Goal: Task Accomplishment & Management: Use online tool/utility

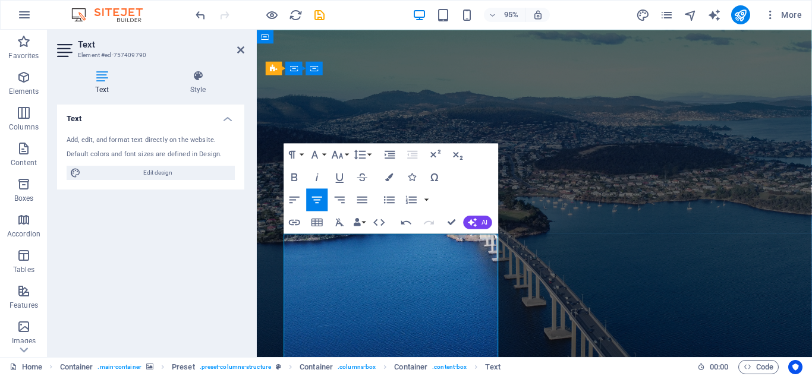
drag, startPoint x: 300, startPoint y: 247, endPoint x: 500, endPoint y: 254, distance: 199.9
click at [292, 175] on icon "button" at bounding box center [295, 177] width 6 height 8
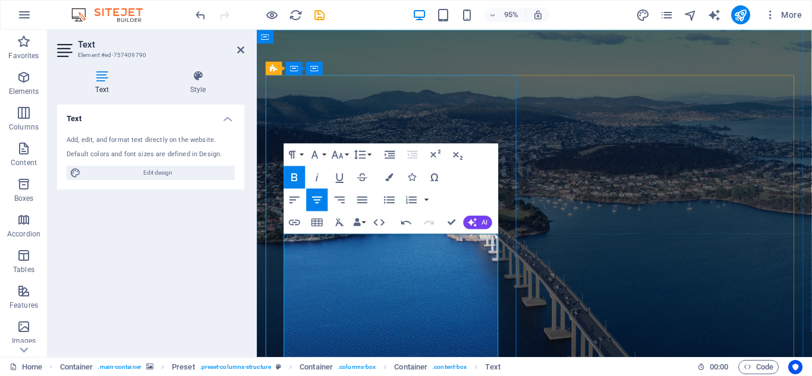
drag, startPoint x: 310, startPoint y: 254, endPoint x: 491, endPoint y: 259, distance: 181.4
click at [291, 175] on icon "button" at bounding box center [295, 178] width 14 height 14
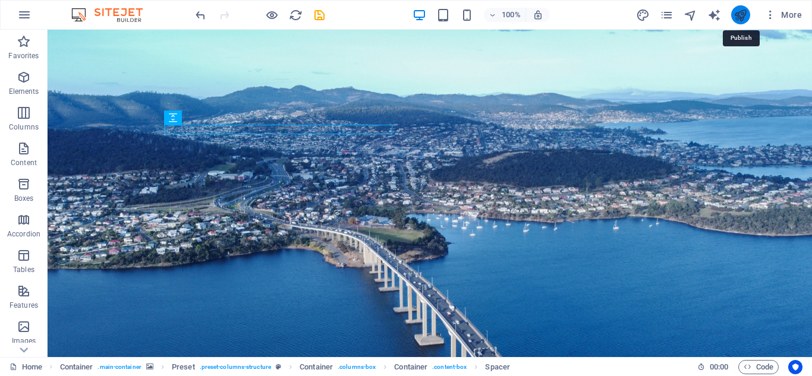
click at [738, 11] on icon "publish" at bounding box center [741, 15] width 14 height 14
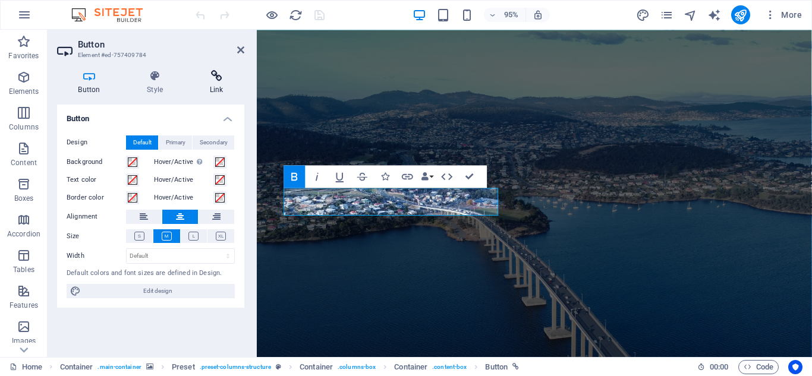
click at [216, 78] on icon at bounding box center [216, 76] width 56 height 12
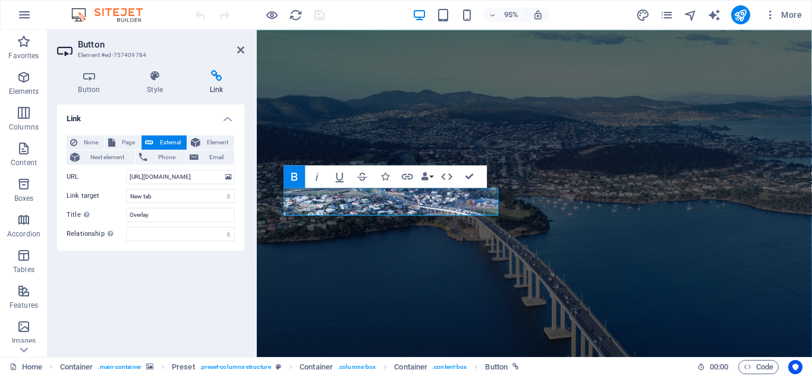
click at [165, 140] on span "External" at bounding box center [170, 143] width 26 height 14
click at [199, 181] on input "[URL][DOMAIN_NAME]" at bounding box center [180, 177] width 109 height 14
drag, startPoint x: 128, startPoint y: 177, endPoint x: 256, endPoint y: 180, distance: 127.9
click at [256, 180] on aside "Button Element #ed-757409784 Button Style Link Button Design Default Primary Se…" at bounding box center [152, 194] width 209 height 328
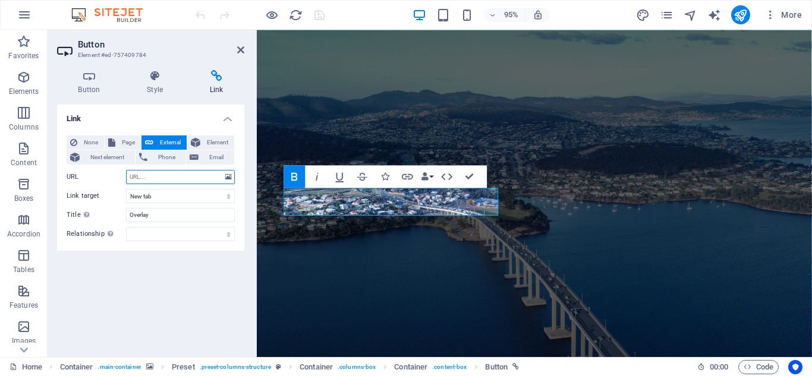
scroll to position [0, 0]
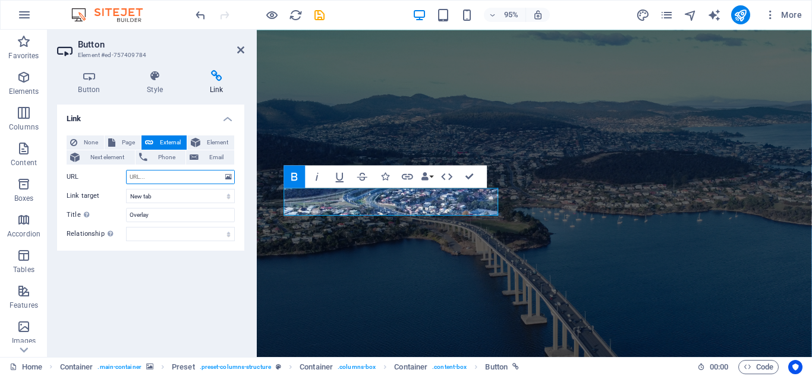
paste input "https://homesearchservice.tiiny.site"
type input "https://homesearchservice.tiiny.site"
click at [741, 12] on icon "publish" at bounding box center [741, 15] width 14 height 14
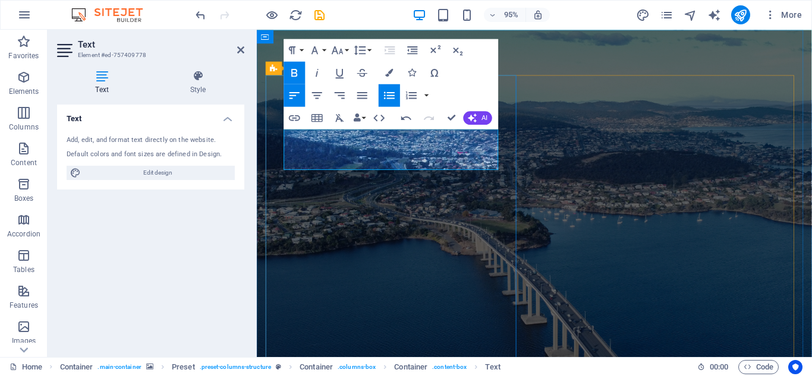
click at [737, 12] on icon "publish" at bounding box center [741, 15] width 14 height 14
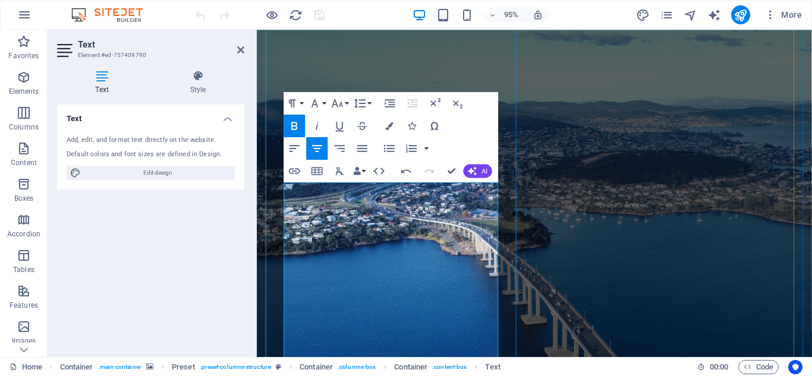
scroll to position [54, 0]
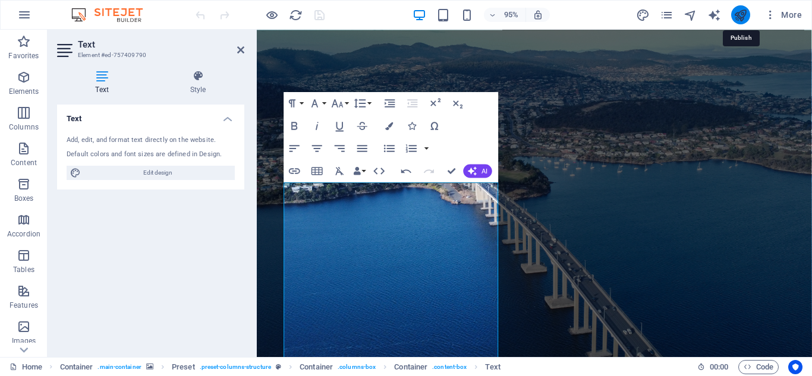
click at [738, 8] on icon "publish" at bounding box center [741, 15] width 14 height 14
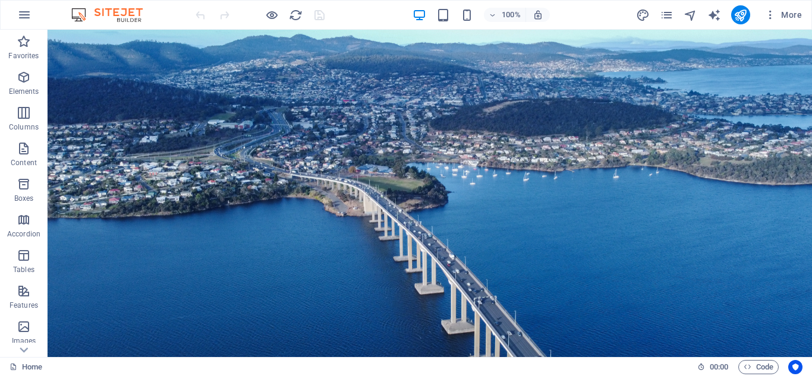
scroll to position [40, 0]
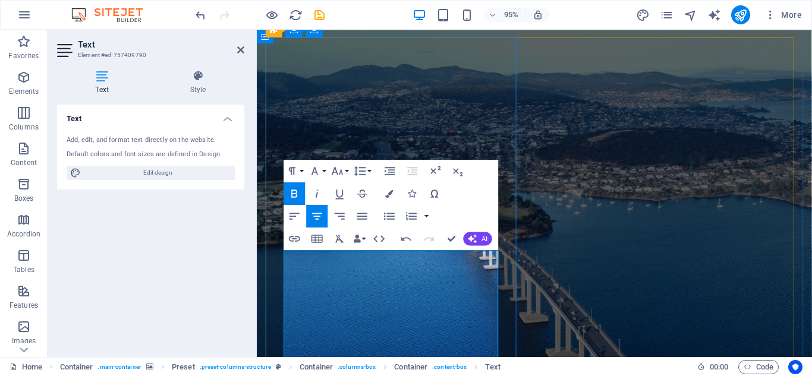
scroll to position [111, 0]
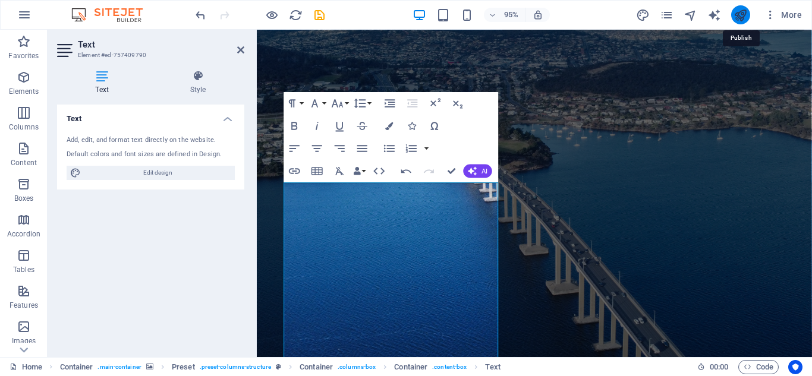
click at [736, 10] on icon "publish" at bounding box center [741, 15] width 14 height 14
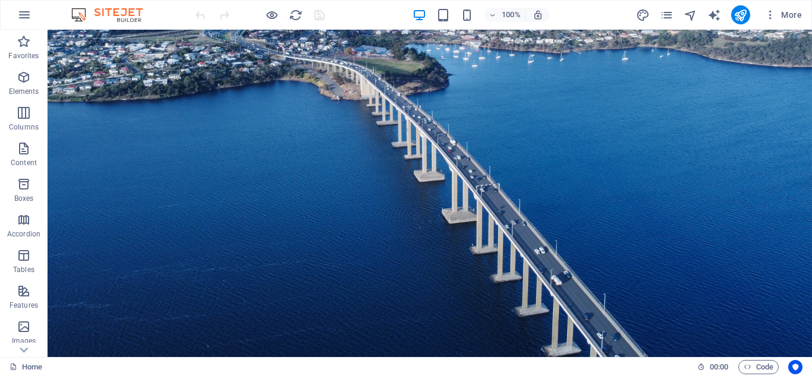
scroll to position [179, 0]
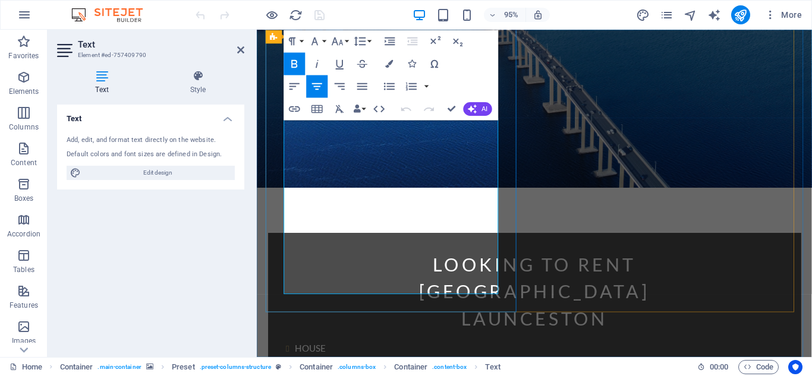
drag, startPoint x: 331, startPoint y: 186, endPoint x: 475, endPoint y: 185, distance: 144.5
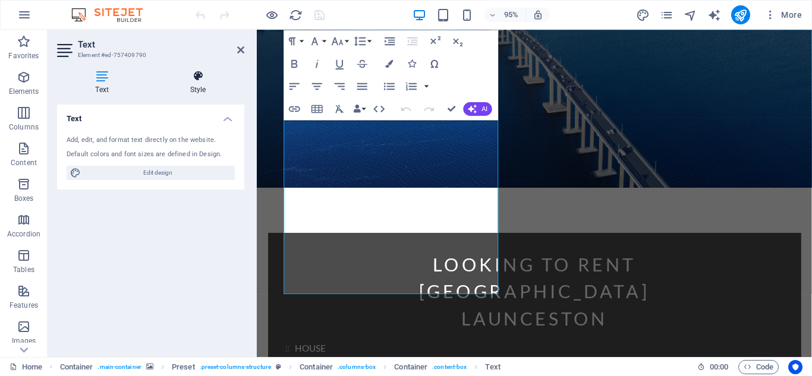
click at [196, 74] on icon at bounding box center [198, 76] width 93 height 12
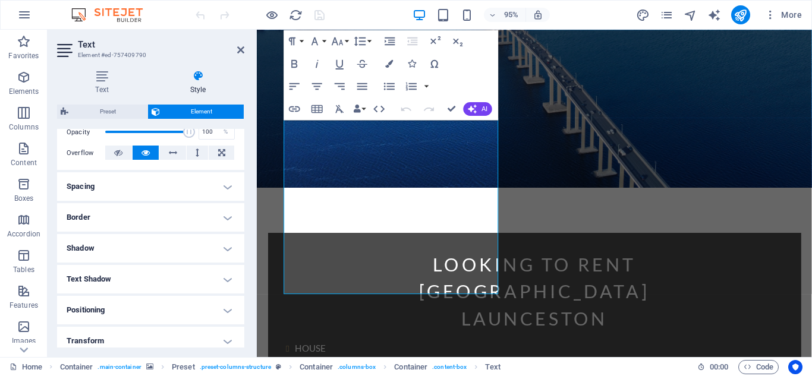
scroll to position [189, 0]
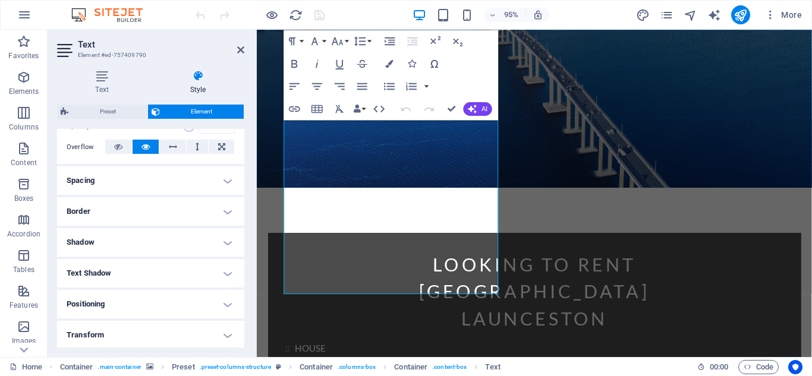
click at [223, 271] on h4 "Text Shadow" at bounding box center [150, 273] width 187 height 29
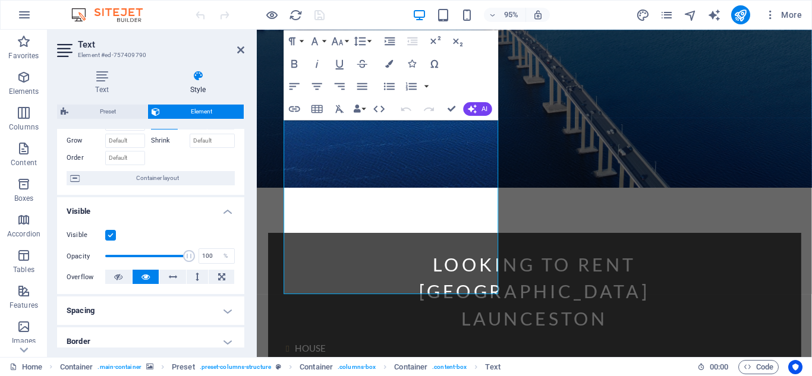
scroll to position [65, 0]
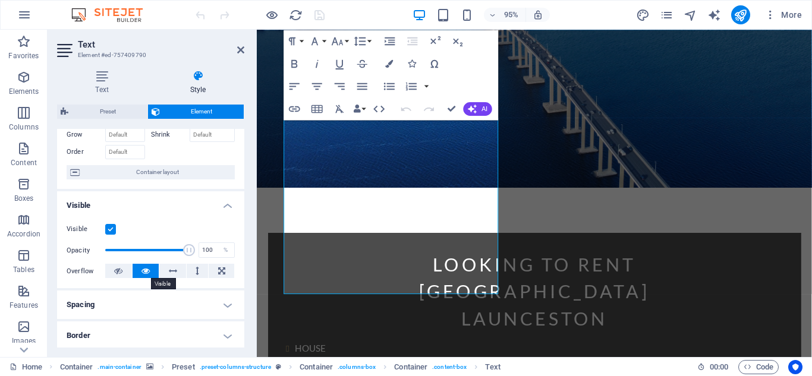
click at [143, 269] on icon at bounding box center [146, 271] width 8 height 14
click at [142, 268] on icon at bounding box center [146, 271] width 8 height 14
click at [143, 271] on icon at bounding box center [146, 271] width 8 height 14
click at [142, 271] on icon at bounding box center [146, 271] width 8 height 14
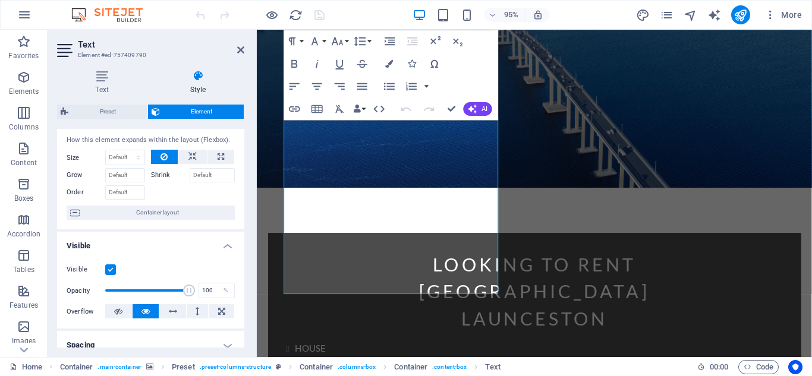
scroll to position [0, 0]
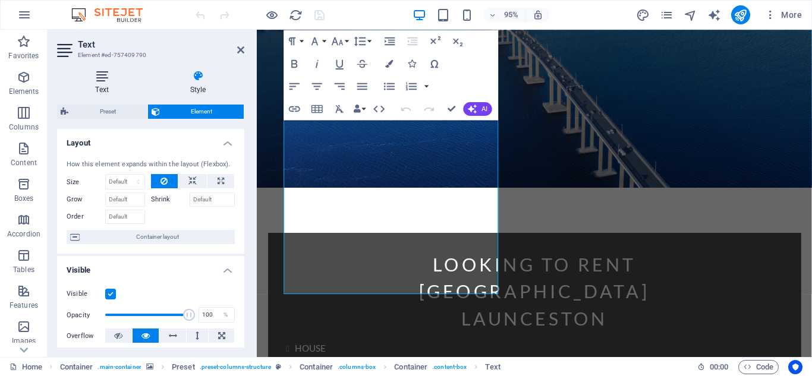
click at [99, 81] on icon at bounding box center [102, 76] width 90 height 12
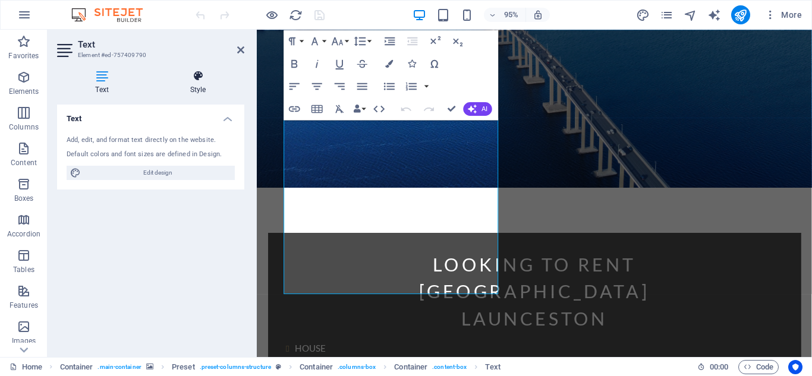
click at [197, 78] on icon at bounding box center [198, 76] width 93 height 12
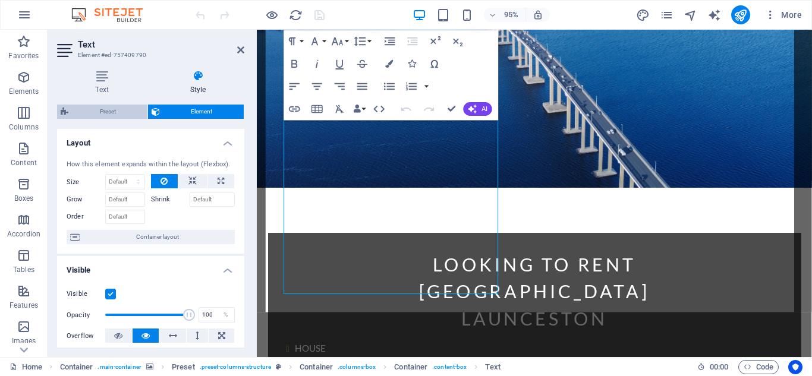
click at [108, 109] on span "Preset" at bounding box center [108, 112] width 72 height 14
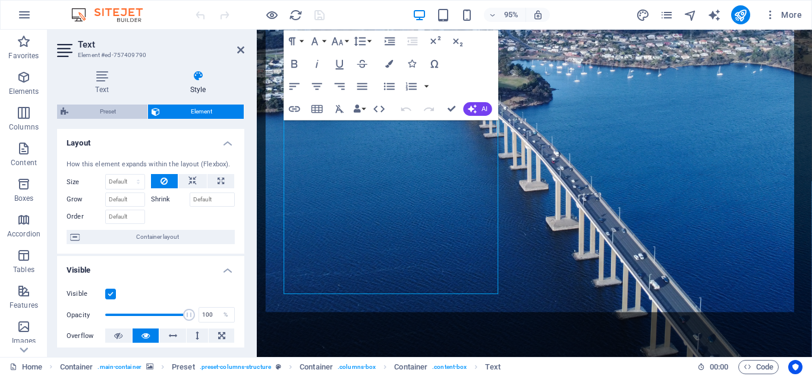
select select "px"
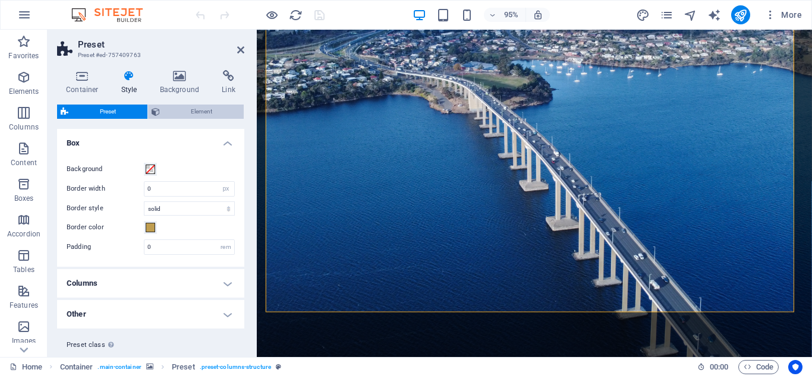
click at [202, 108] on span "Element" at bounding box center [202, 112] width 77 height 14
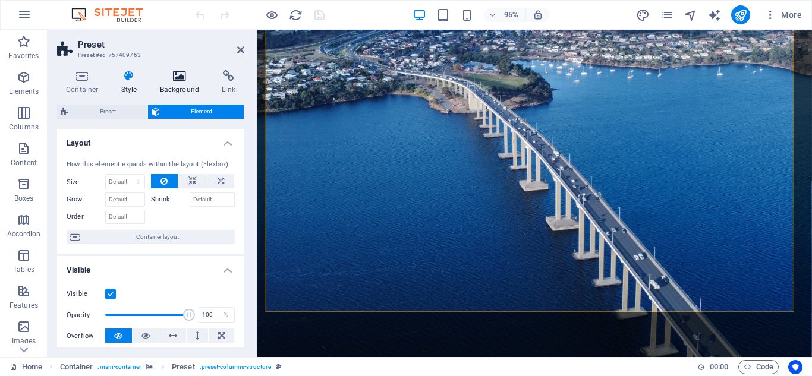
click at [183, 76] on icon at bounding box center [180, 76] width 58 height 12
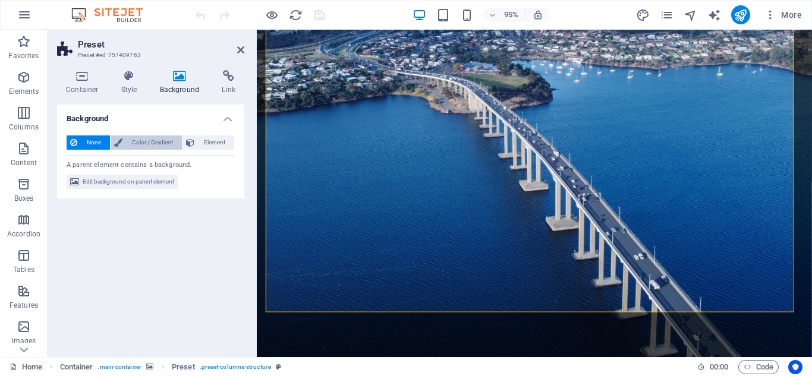
click at [150, 140] on span "Color / Gradient" at bounding box center [152, 143] width 52 height 14
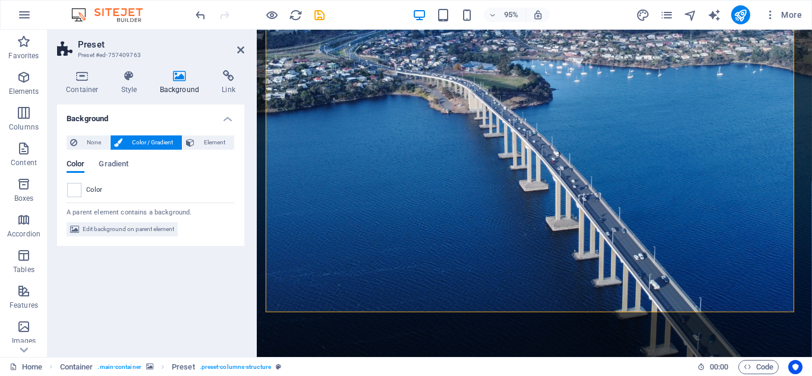
click at [152, 140] on span "Color / Gradient" at bounding box center [152, 143] width 52 height 14
click at [85, 140] on span "None" at bounding box center [94, 143] width 26 height 14
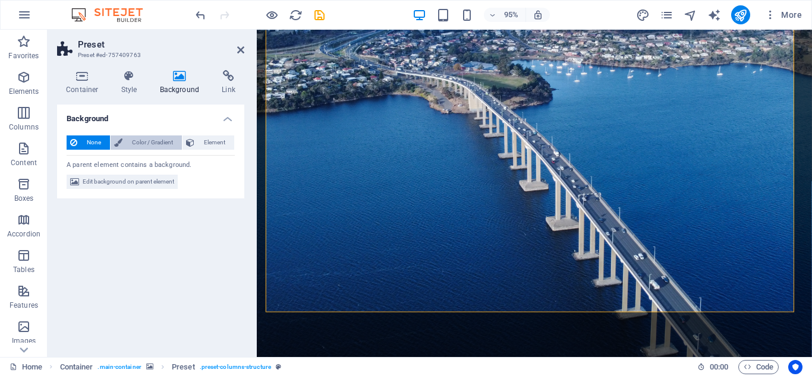
click at [148, 140] on span "Color / Gradient" at bounding box center [152, 143] width 52 height 14
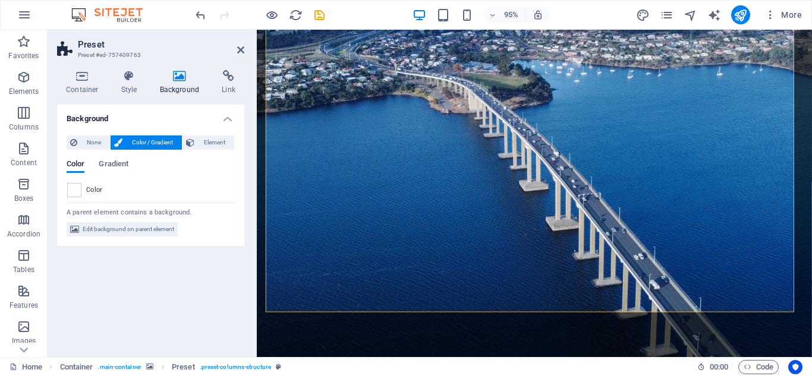
click at [116, 140] on icon at bounding box center [118, 143] width 8 height 14
click at [147, 137] on span "Color / Gradient" at bounding box center [152, 143] width 52 height 14
click at [74, 189] on span at bounding box center [74, 190] width 13 height 13
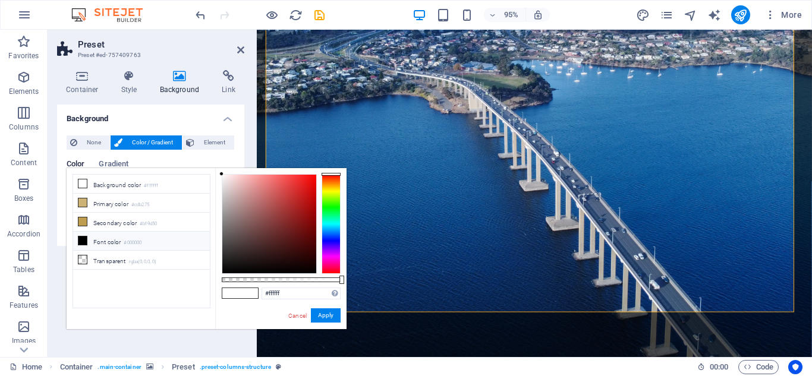
click at [81, 240] on icon at bounding box center [82, 241] width 8 height 8
type input "#000000"
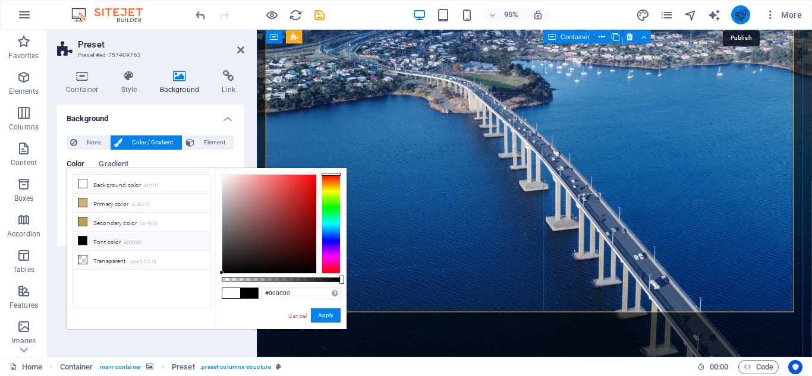
click at [738, 11] on icon "publish" at bounding box center [741, 15] width 14 height 14
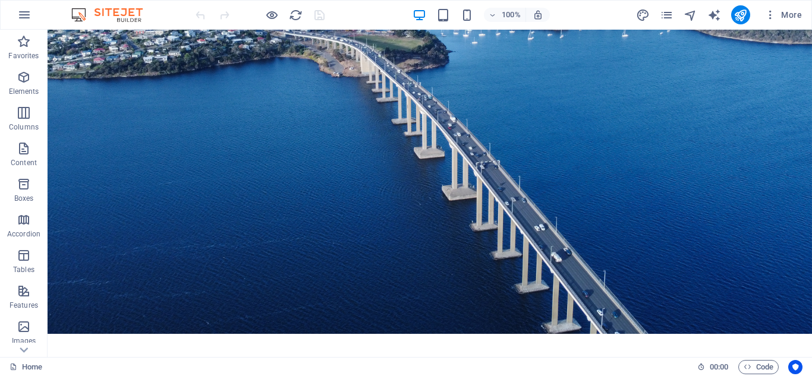
scroll to position [139, 0]
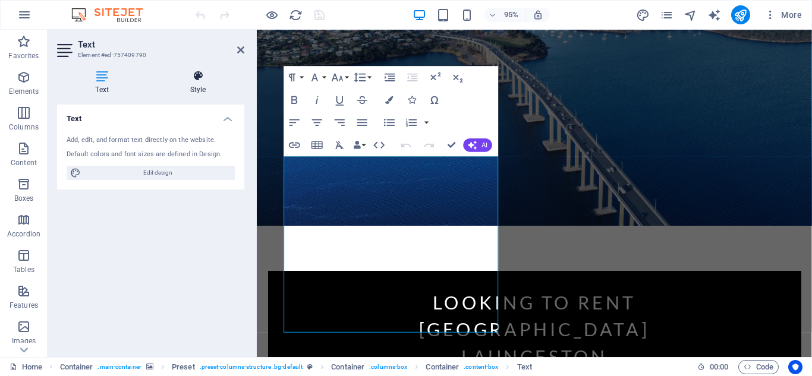
click at [196, 80] on icon at bounding box center [198, 76] width 93 height 12
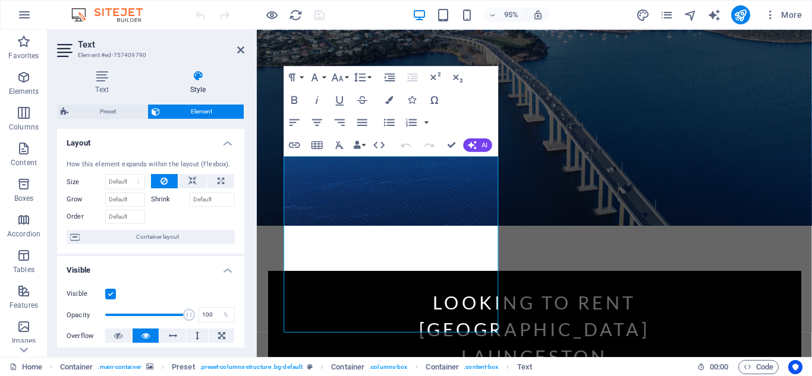
drag, startPoint x: 246, startPoint y: 153, endPoint x: 243, endPoint y: 168, distance: 14.6
click at [243, 168] on div "Text Style Text Add, edit, and format text directly on the website. Default col…" at bounding box center [151, 209] width 206 height 297
drag, startPoint x: 241, startPoint y: 150, endPoint x: 241, endPoint y: 168, distance: 18.4
click at [241, 168] on div "How this element expands within the layout (Flexbox). Size Default auto px % 1/…" at bounding box center [150, 202] width 187 height 104
drag, startPoint x: 244, startPoint y: 140, endPoint x: 242, endPoint y: 172, distance: 31.6
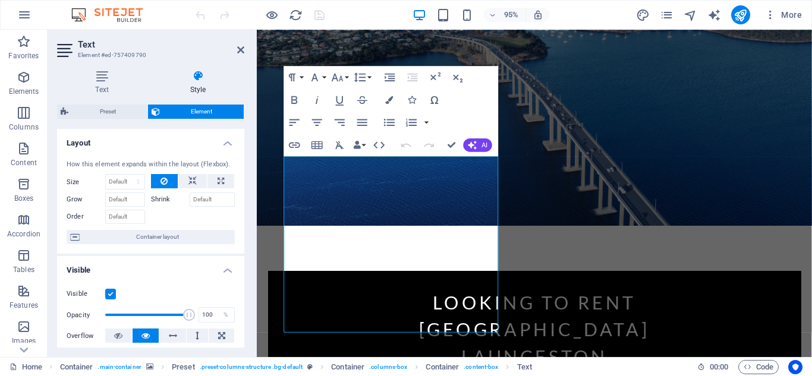
click at [242, 172] on div "Text Style Text Add, edit, and format text directly on the website. Default col…" at bounding box center [151, 209] width 206 height 297
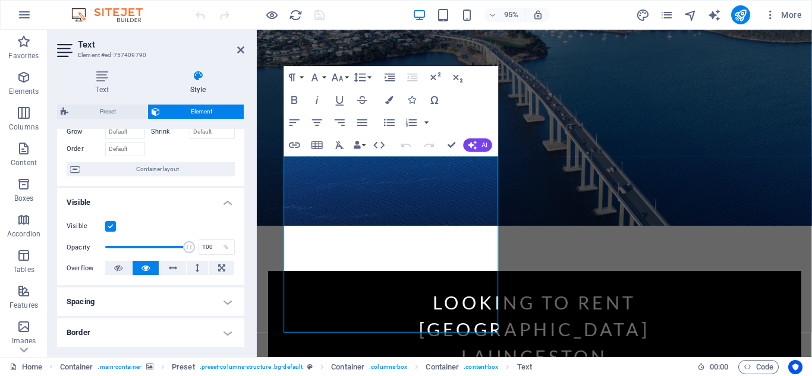
scroll to position [81, 0]
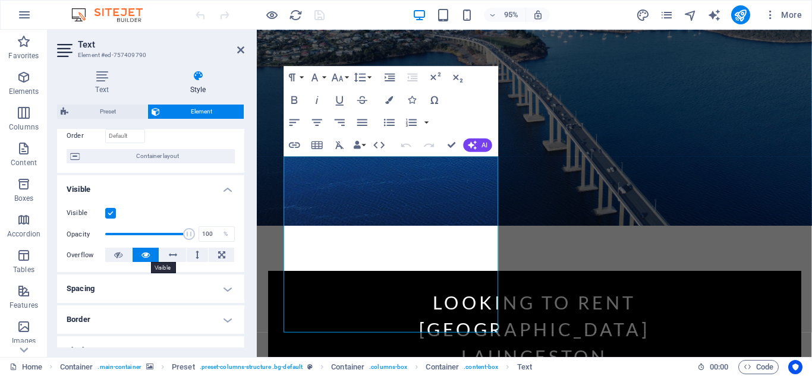
click at [142, 252] on icon at bounding box center [146, 255] width 8 height 14
click at [115, 252] on icon at bounding box center [118, 255] width 8 height 14
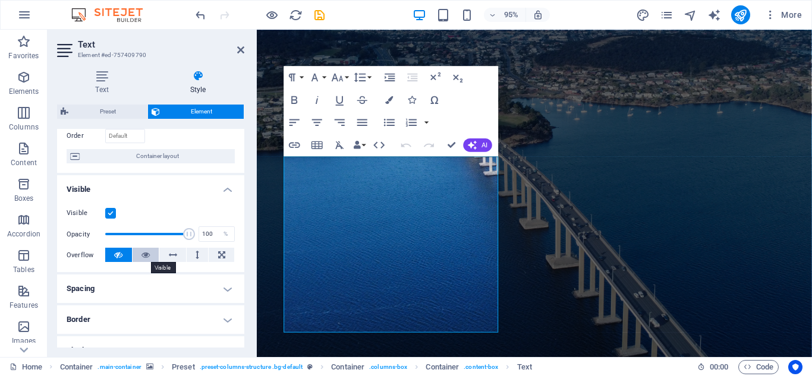
click at [143, 249] on icon at bounding box center [146, 255] width 8 height 14
click at [114, 252] on icon at bounding box center [118, 255] width 8 height 14
click at [142, 250] on icon at bounding box center [146, 255] width 8 height 14
drag, startPoint x: 241, startPoint y: 243, endPoint x: 247, endPoint y: 271, distance: 27.9
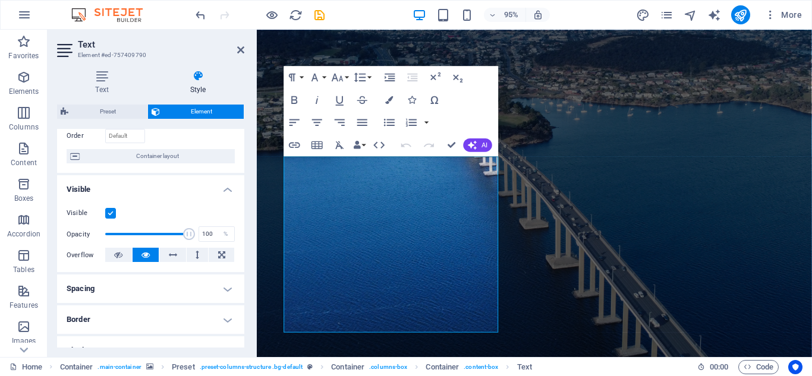
click at [247, 271] on div "Text Style Text Add, edit, and format text directly on the website. Default col…" at bounding box center [151, 209] width 206 height 297
drag, startPoint x: 241, startPoint y: 233, endPoint x: 245, endPoint y: 196, distance: 37.0
click at [245, 196] on div "Text Style Text Add, edit, and format text directly on the website. Default col…" at bounding box center [151, 209] width 206 height 297
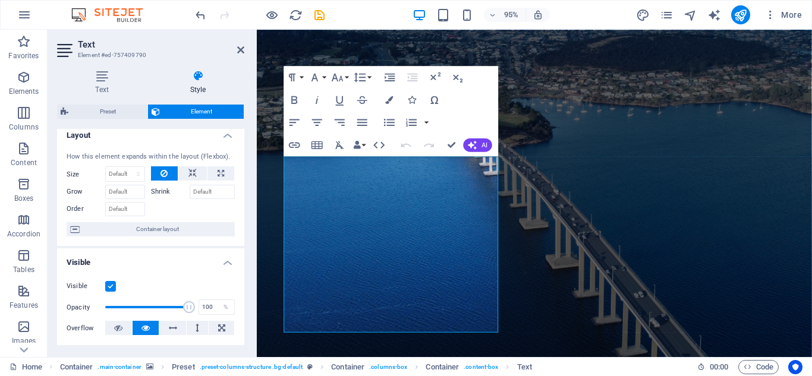
scroll to position [0, 0]
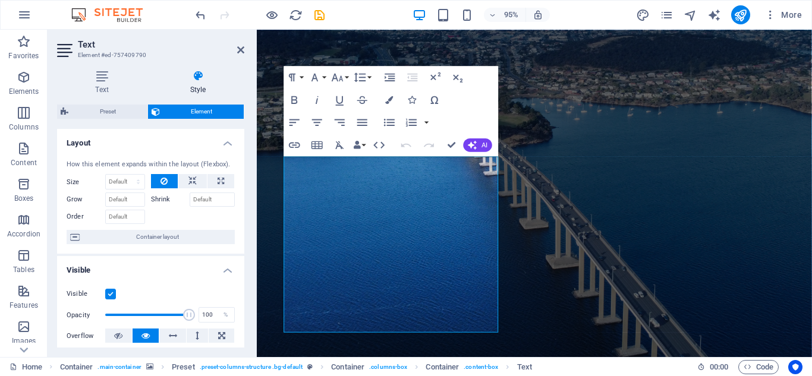
click at [195, 82] on h4 "Style" at bounding box center [198, 82] width 93 height 25
click at [99, 87] on h4 "Text" at bounding box center [104, 82] width 95 height 25
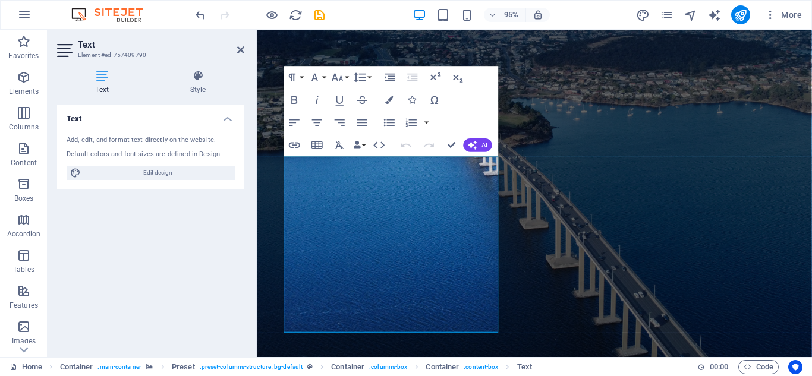
click at [105, 76] on icon at bounding box center [102, 76] width 90 height 12
click at [202, 80] on icon at bounding box center [198, 76] width 93 height 12
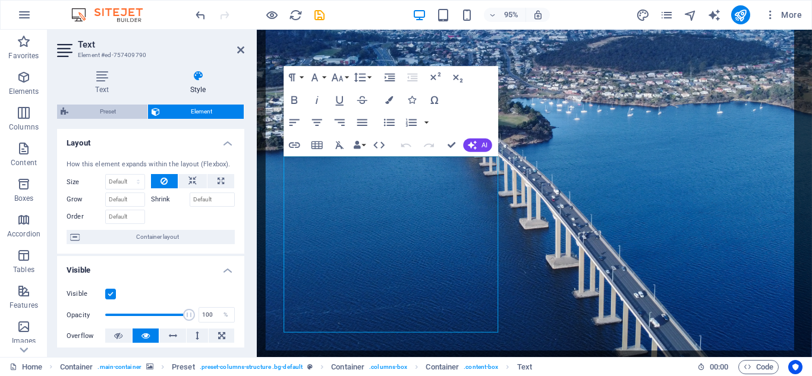
click at [105, 107] on span "Preset" at bounding box center [108, 112] width 72 height 14
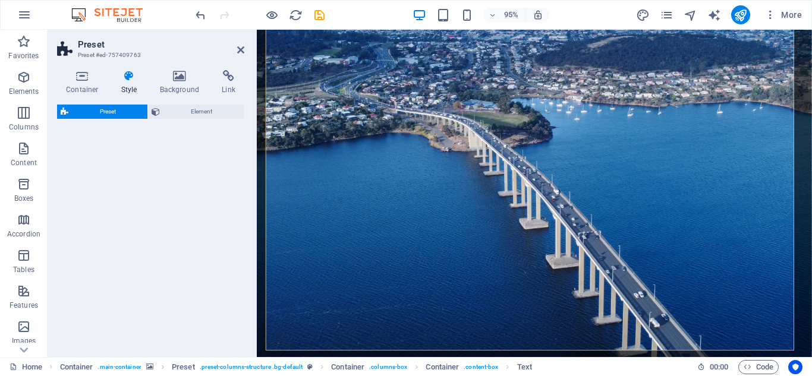
select select "px"
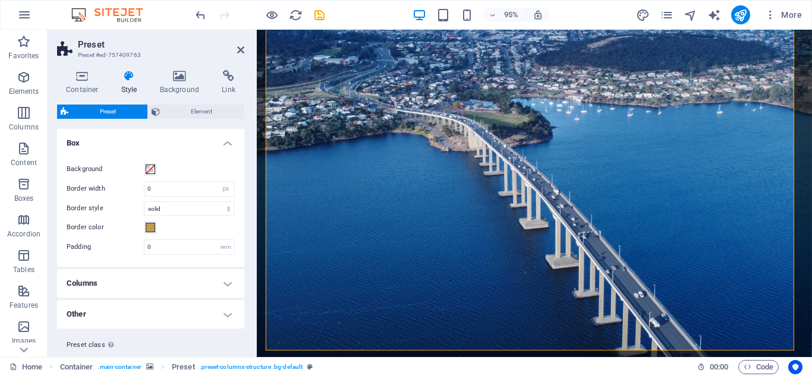
click at [128, 77] on icon at bounding box center [129, 76] width 34 height 12
click at [175, 81] on icon at bounding box center [180, 76] width 58 height 12
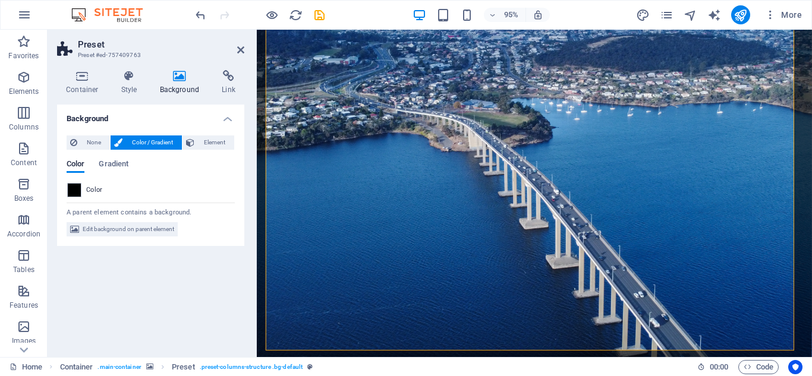
click at [131, 139] on span "Color / Gradient" at bounding box center [152, 143] width 52 height 14
click at [137, 137] on span "Color / Gradient" at bounding box center [152, 143] width 52 height 14
click at [90, 137] on span "None" at bounding box center [94, 143] width 26 height 14
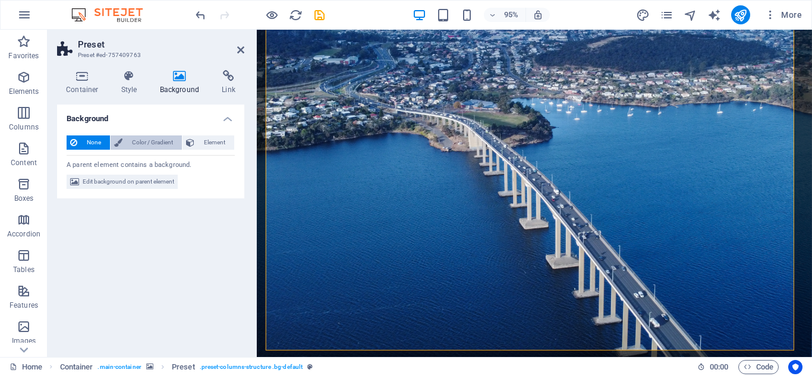
click at [139, 140] on span "Color / Gradient" at bounding box center [152, 143] width 52 height 14
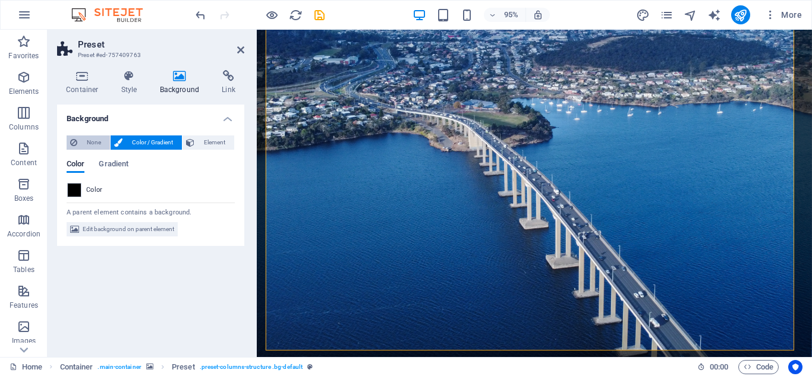
click at [84, 140] on span "None" at bounding box center [94, 143] width 26 height 14
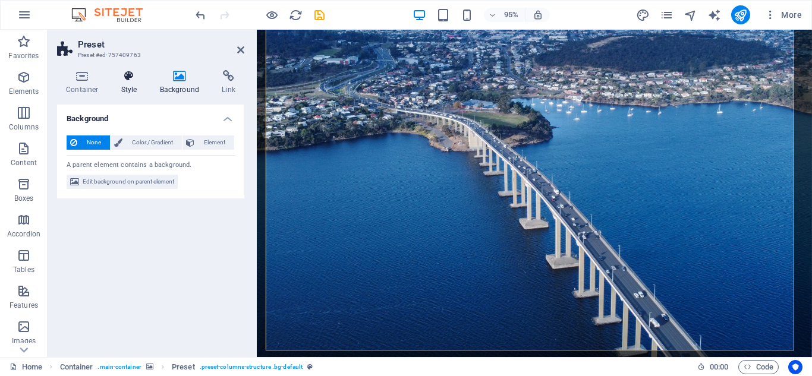
click at [130, 78] on icon at bounding box center [129, 76] width 34 height 12
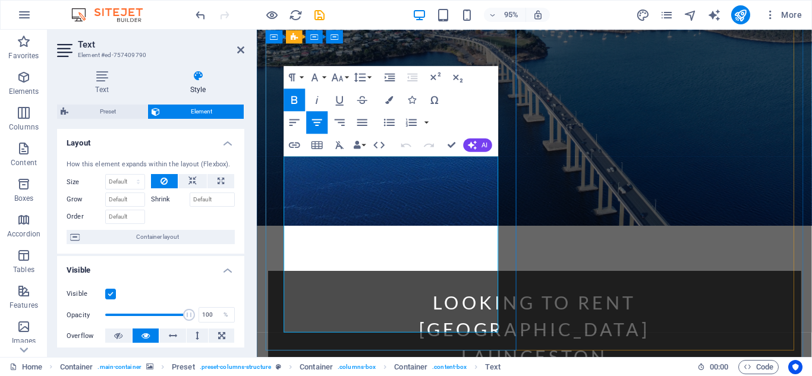
drag, startPoint x: 331, startPoint y: 225, endPoint x: 467, endPoint y: 226, distance: 136.2
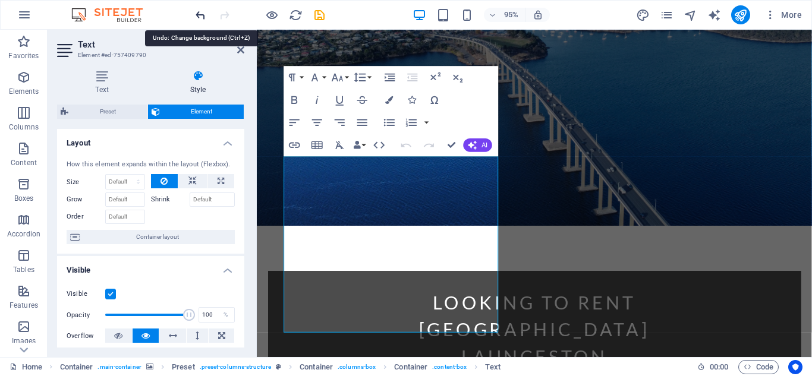
click at [199, 11] on icon "undo" at bounding box center [201, 15] width 14 height 14
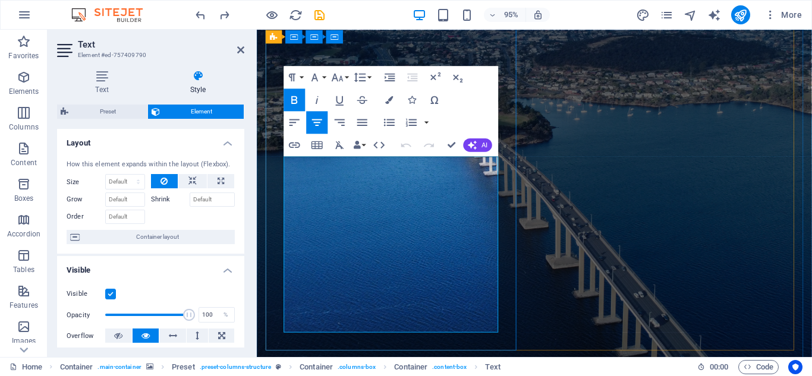
drag, startPoint x: 329, startPoint y: 228, endPoint x: 469, endPoint y: 230, distance: 140.3
click at [161, 176] on icon at bounding box center [164, 181] width 7 height 14
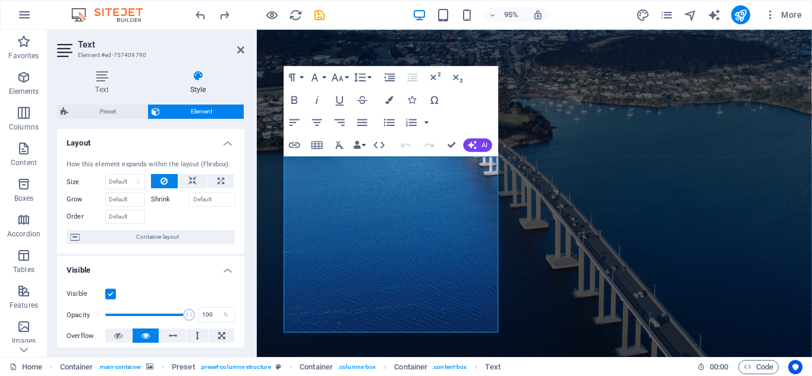
click at [161, 176] on icon at bounding box center [164, 181] width 7 height 14
click at [120, 176] on select "Default auto px % 1/1 1/2 1/3 1/4 1/5 1/6 1/7 1/8 1/9 1/10" at bounding box center [125, 182] width 39 height 14
click at [163, 176] on icon at bounding box center [164, 181] width 7 height 14
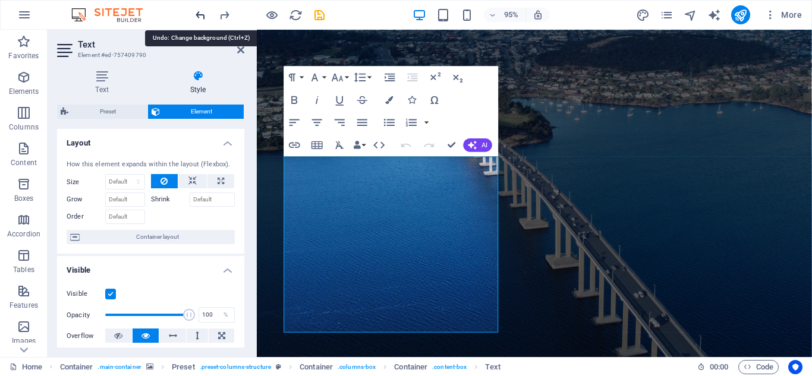
click at [199, 16] on icon "undo" at bounding box center [201, 15] width 14 height 14
click at [200, 12] on icon "undo" at bounding box center [201, 15] width 14 height 14
click at [222, 13] on icon "redo" at bounding box center [225, 15] width 14 height 14
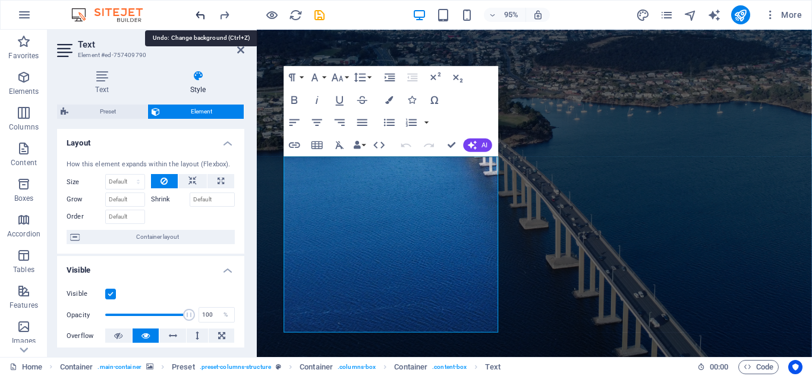
click at [200, 13] on icon "undo" at bounding box center [201, 15] width 14 height 14
click at [224, 8] on icon "redo" at bounding box center [225, 15] width 14 height 14
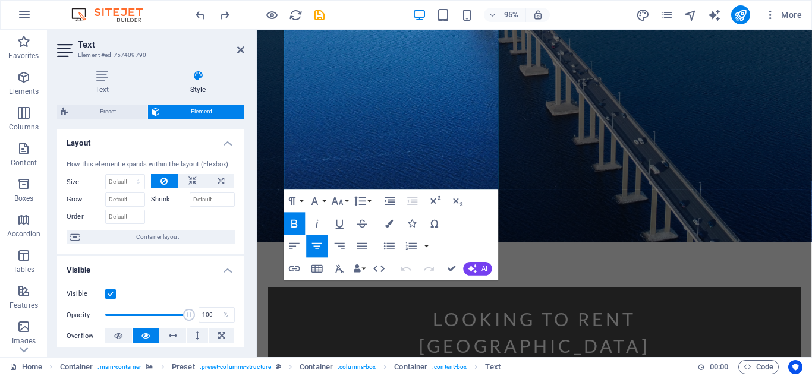
scroll to position [191, 0]
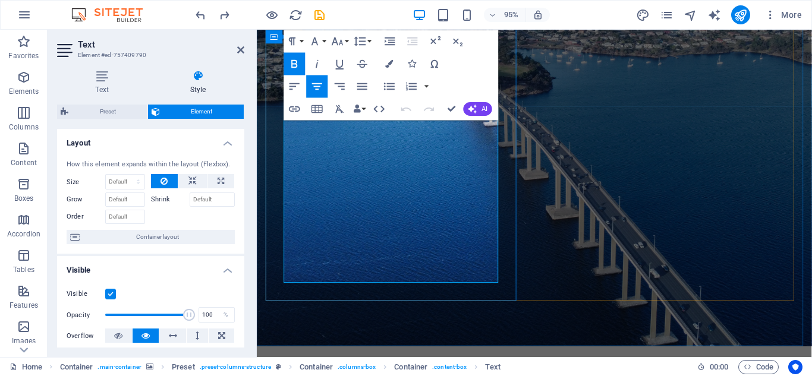
drag, startPoint x: 327, startPoint y: 175, endPoint x: 474, endPoint y: 172, distance: 146.9
click at [388, 60] on icon "button" at bounding box center [390, 63] width 8 height 8
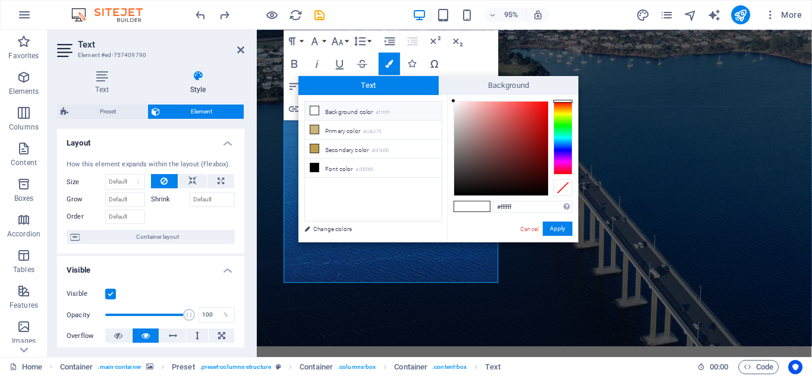
click at [313, 109] on icon at bounding box center [314, 110] width 8 height 8
click at [312, 167] on icon at bounding box center [314, 168] width 8 height 8
click at [316, 111] on icon at bounding box center [314, 110] width 8 height 8
type input "#ffffff"
click at [554, 222] on button "Apply" at bounding box center [558, 229] width 30 height 14
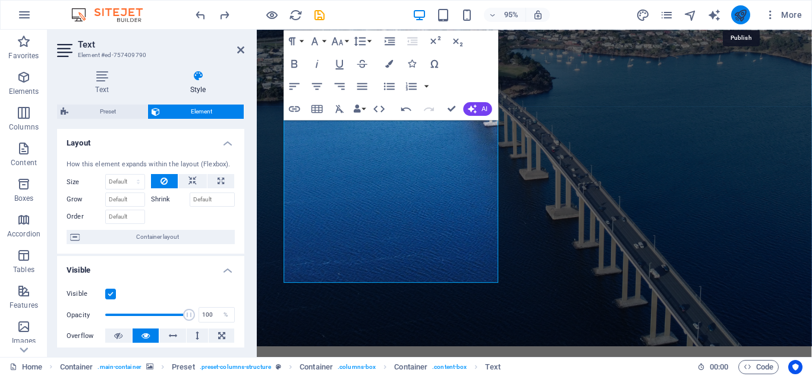
click at [738, 13] on icon "publish" at bounding box center [741, 15] width 14 height 14
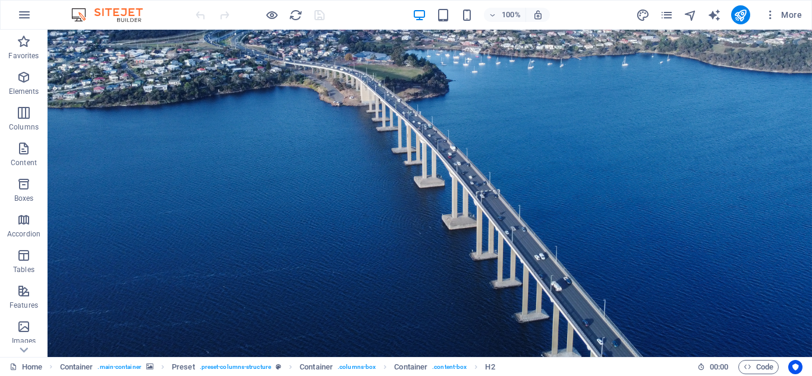
scroll to position [150, 0]
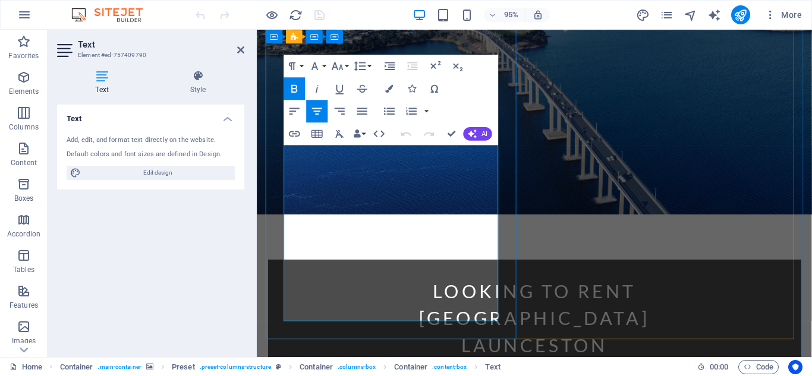
drag, startPoint x: 329, startPoint y: 219, endPoint x: 473, endPoint y: 210, distance: 144.2
click at [389, 87] on icon "button" at bounding box center [390, 88] width 8 height 8
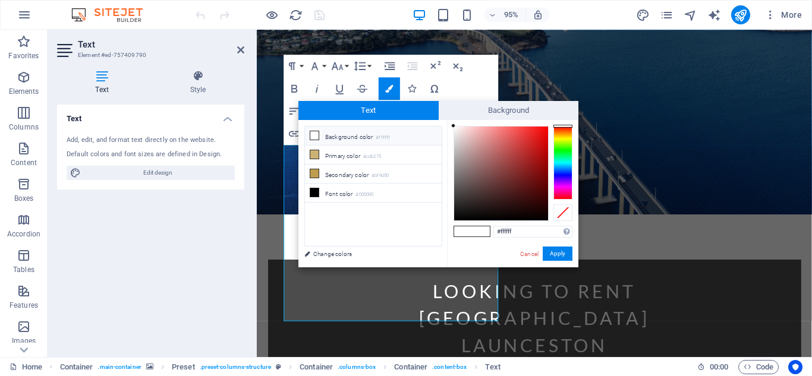
click at [312, 133] on icon at bounding box center [314, 135] width 8 height 8
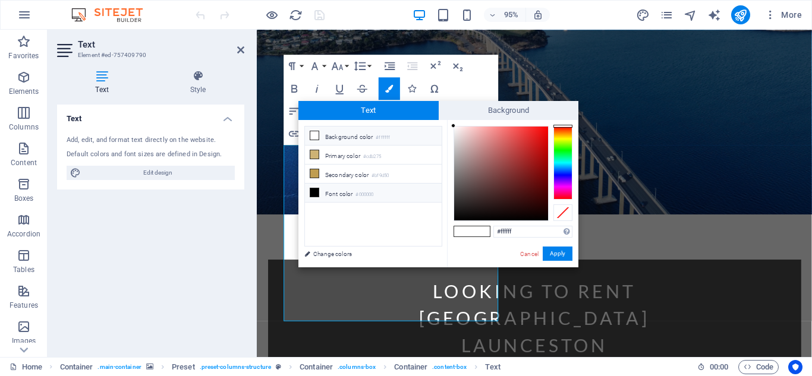
click at [316, 192] on icon at bounding box center [314, 192] width 8 height 8
drag, startPoint x: 527, startPoint y: 230, endPoint x: 490, endPoint y: 230, distance: 36.9
click at [490, 230] on div "#000000 Supported formats #0852ed rgb(8, 82, 237) rgba(8, 82, 237, 90%) hsv(221…" at bounding box center [512, 280] width 131 height 320
click at [313, 137] on icon at bounding box center [314, 135] width 8 height 8
click at [463, 230] on span at bounding box center [463, 232] width 18 height 10
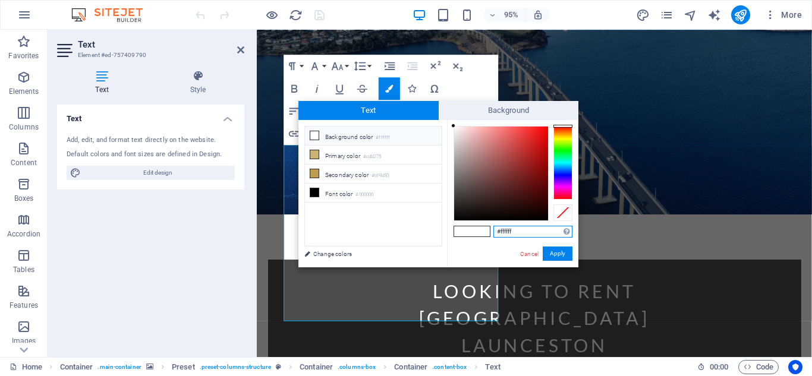
click at [527, 228] on input "#ffffff" at bounding box center [532, 232] width 79 height 12
click at [323, 137] on li "Background color #ffffff" at bounding box center [373, 136] width 137 height 19
click at [328, 193] on li "Font color #000000" at bounding box center [373, 193] width 137 height 19
drag, startPoint x: 529, startPoint y: 231, endPoint x: 489, endPoint y: 232, distance: 40.5
click at [489, 232] on div "#000000 Supported formats #0852ed rgb(8, 82, 237) rgba(8, 82, 237, 90%) hsv(221…" at bounding box center [512, 280] width 131 height 320
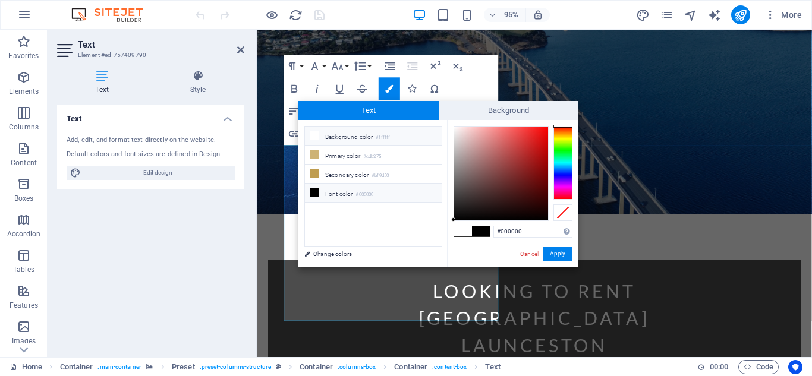
click at [315, 136] on icon at bounding box center [314, 135] width 8 height 8
click at [526, 230] on input "#ffffff" at bounding box center [532, 232] width 79 height 12
drag, startPoint x: 525, startPoint y: 247, endPoint x: 526, endPoint y: 255, distance: 8.3
click at [526, 255] on div "Cancel Apply" at bounding box center [546, 254] width 54 height 15
click at [526, 255] on link "Cancel" at bounding box center [529, 254] width 21 height 9
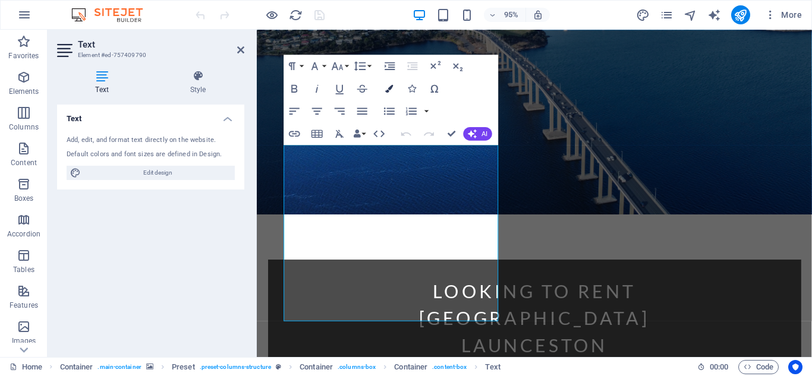
click at [388, 87] on icon "button" at bounding box center [390, 88] width 8 height 8
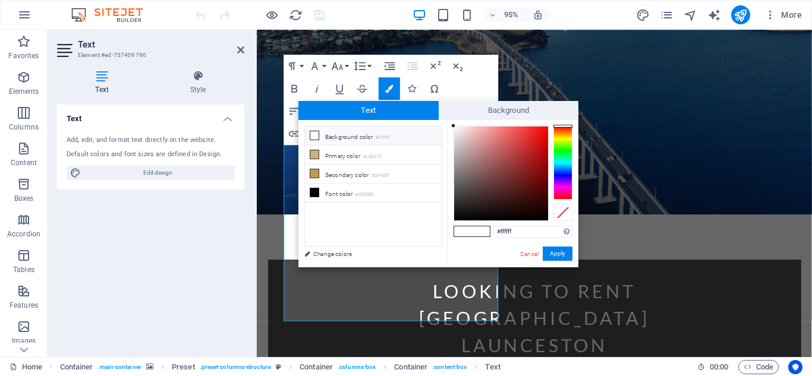
click at [353, 131] on li "Background color #ffffff" at bounding box center [373, 136] width 137 height 19
drag, startPoint x: 520, startPoint y: 230, endPoint x: 470, endPoint y: 235, distance: 50.2
click at [470, 235] on div "#ffffff Supported formats #0852ed rgb(8, 82, 237) rgba(8, 82, 237, 90%) hsv(221…" at bounding box center [512, 280] width 131 height 320
click at [345, 192] on li "Font color #000000" at bounding box center [373, 193] width 137 height 19
drag, startPoint x: 524, startPoint y: 228, endPoint x: 469, endPoint y: 234, distance: 55.6
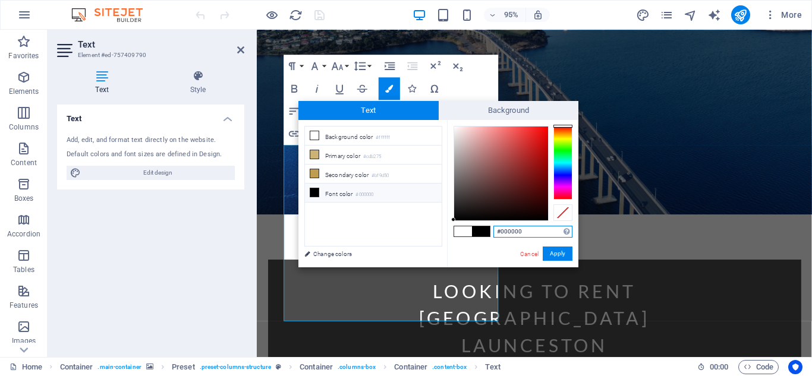
click at [469, 234] on div "#000000 Supported formats #0852ed rgb(8, 82, 237) rgba(8, 82, 237, 90%) hsv(221…" at bounding box center [512, 280] width 131 height 320
click at [319, 135] on li "Background color #ffffff" at bounding box center [373, 136] width 137 height 19
click at [526, 233] on input "#ffffff" at bounding box center [532, 232] width 79 height 12
type input "#"
paste input "#000000"
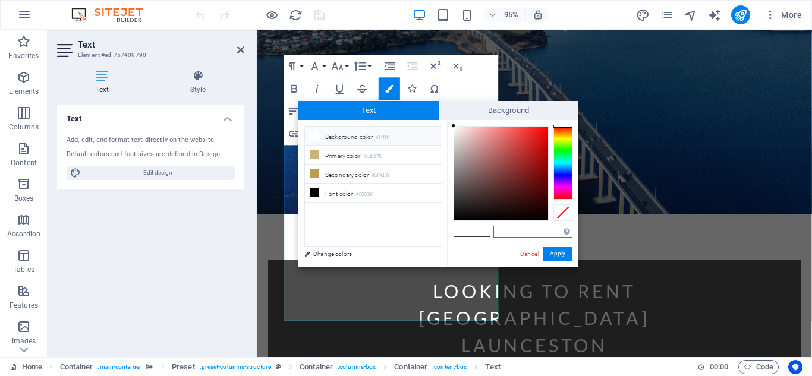
type input "#000000"
click at [554, 249] on button "Apply" at bounding box center [558, 254] width 30 height 14
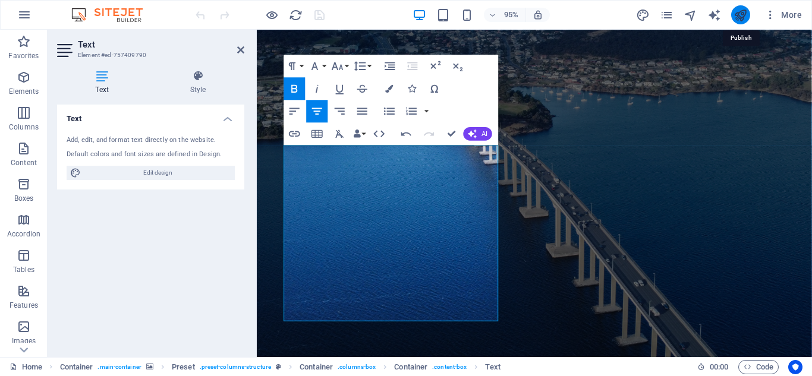
click at [738, 13] on icon "publish" at bounding box center [741, 15] width 14 height 14
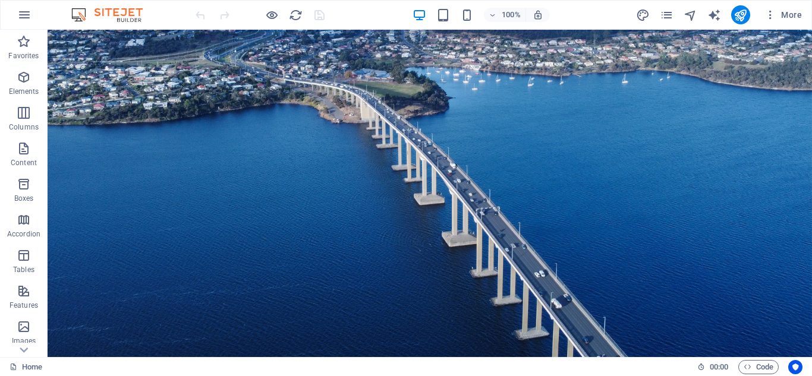
scroll to position [144, 0]
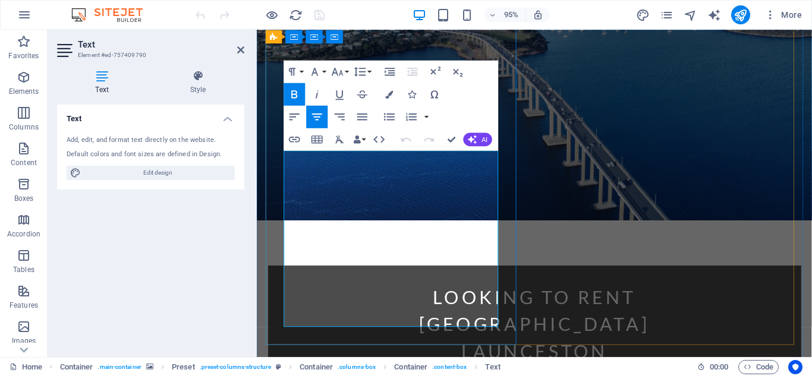
drag, startPoint x: 313, startPoint y: 222, endPoint x: 480, endPoint y: 221, distance: 167.7
click at [387, 92] on icon "button" at bounding box center [390, 94] width 8 height 8
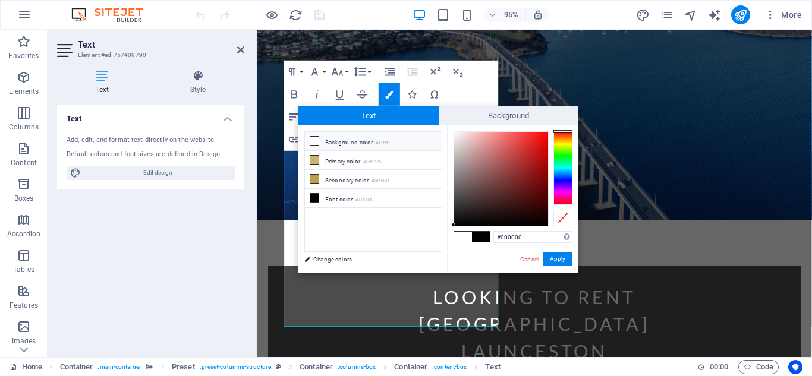
click at [313, 140] on icon at bounding box center [314, 141] width 8 height 8
click at [348, 194] on li "Font color #000000" at bounding box center [373, 198] width 137 height 19
click at [324, 136] on li "Background color #ffffff" at bounding box center [373, 141] width 137 height 19
click at [341, 196] on li "Font color #000000" at bounding box center [373, 198] width 137 height 19
click at [328, 139] on li "Background color #ffffff" at bounding box center [373, 141] width 137 height 19
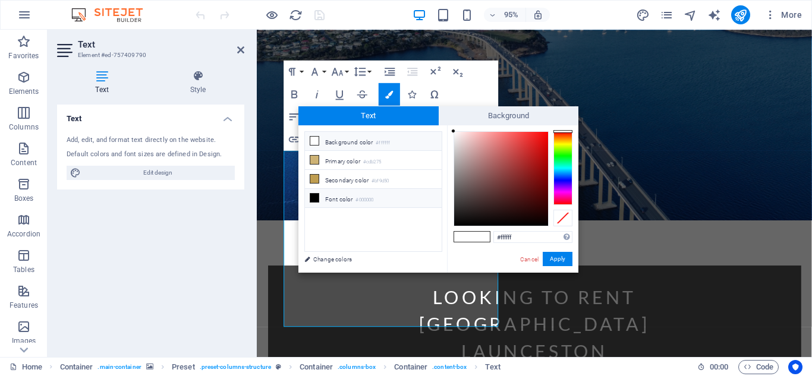
click at [339, 197] on li "Font color #000000" at bounding box center [373, 198] width 137 height 19
click at [333, 139] on li "Background color #ffffff" at bounding box center [373, 141] width 137 height 19
click at [342, 197] on li "Font color #000000" at bounding box center [373, 198] width 137 height 19
click at [331, 139] on li "Background color #ffffff" at bounding box center [373, 141] width 137 height 19
click at [331, 143] on li "Background color #ffffff" at bounding box center [373, 141] width 137 height 19
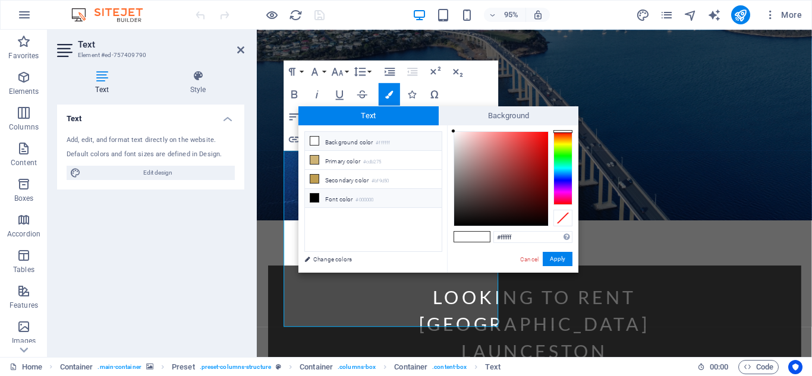
click at [340, 197] on li "Font color #000000" at bounding box center [373, 198] width 137 height 19
click at [526, 256] on link "Cancel" at bounding box center [529, 259] width 21 height 9
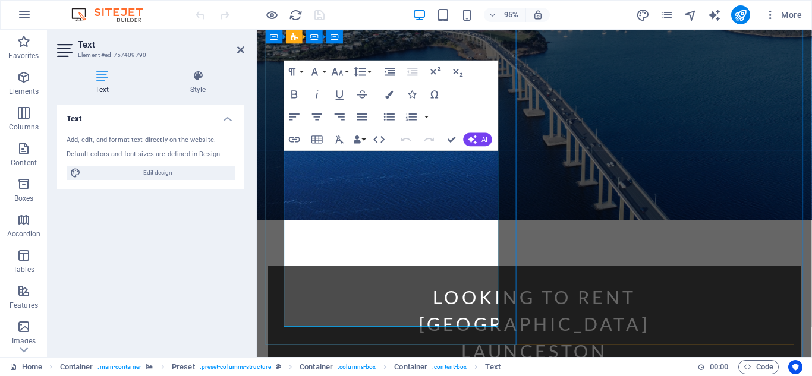
drag, startPoint x: 330, startPoint y: 252, endPoint x: 475, endPoint y: 254, distance: 145.1
click at [389, 92] on icon "button" at bounding box center [390, 94] width 8 height 8
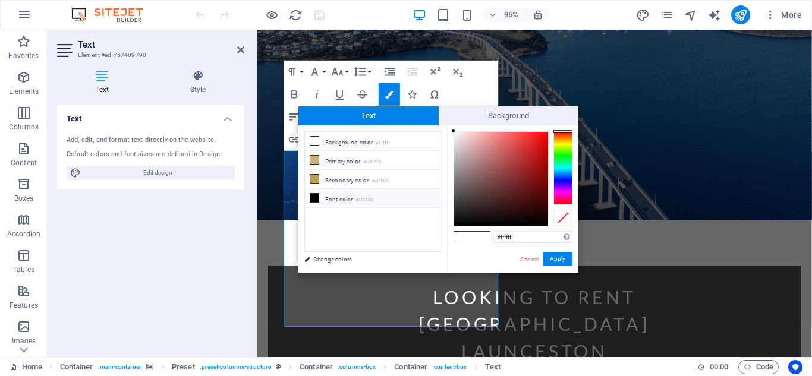
click at [351, 198] on li "Font color #000000" at bounding box center [373, 198] width 137 height 19
click at [342, 139] on li "Background color #ffffff" at bounding box center [373, 141] width 137 height 19
click at [358, 199] on small "#000000" at bounding box center [365, 200] width 18 height 8
click at [335, 139] on li "Background color #ffffff" at bounding box center [373, 141] width 137 height 19
drag, startPoint x: 521, startPoint y: 236, endPoint x: 483, endPoint y: 238, distance: 38.1
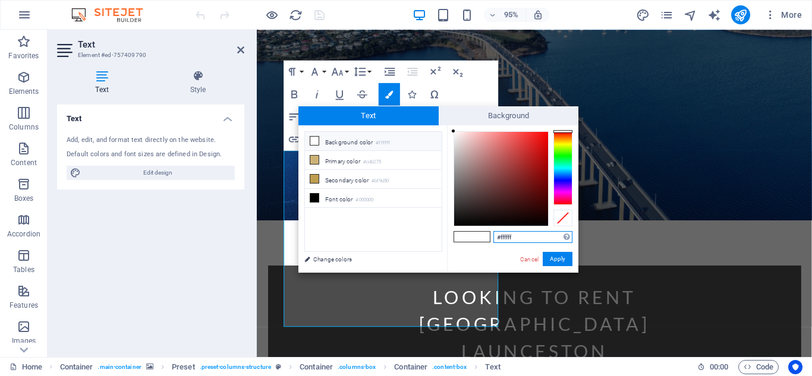
click at [483, 238] on div "#ffffff Supported formats #0852ed rgb(8, 82, 237) rgba(8, 82, 237, 90%) hsv(221…" at bounding box center [512, 285] width 131 height 320
click at [528, 255] on link "Cancel" at bounding box center [529, 259] width 21 height 9
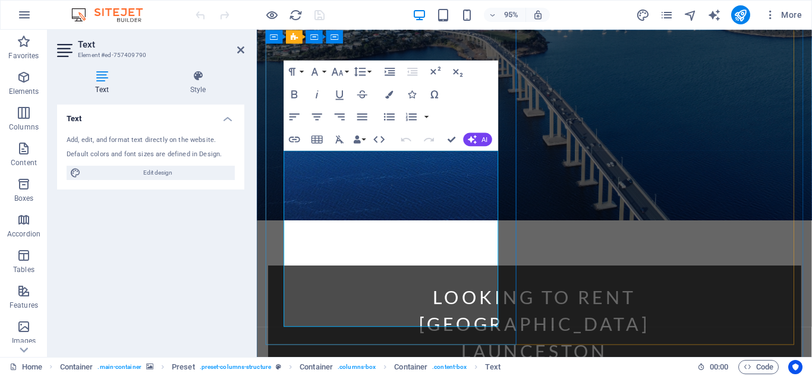
drag, startPoint x: 309, startPoint y: 215, endPoint x: 492, endPoint y: 217, distance: 182.5
click at [388, 91] on icon "button" at bounding box center [390, 94] width 8 height 8
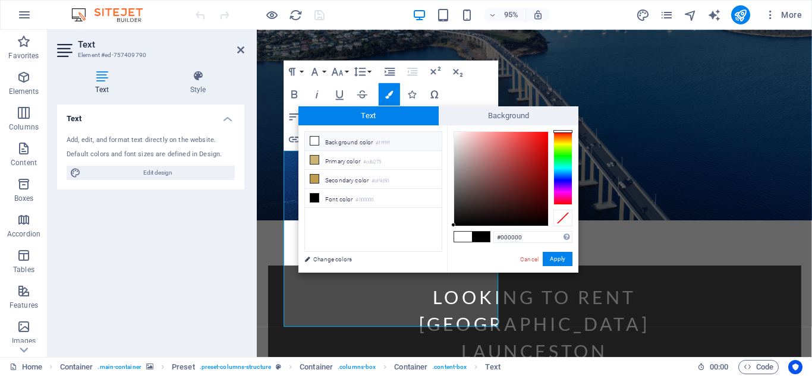
click at [334, 140] on li "Background color #ffffff" at bounding box center [373, 141] width 137 height 19
click at [527, 235] on input "#ffffff" at bounding box center [532, 237] width 79 height 12
type input "#"
paste input "#ffffff"
click at [341, 199] on li "Font color #000000" at bounding box center [373, 198] width 137 height 19
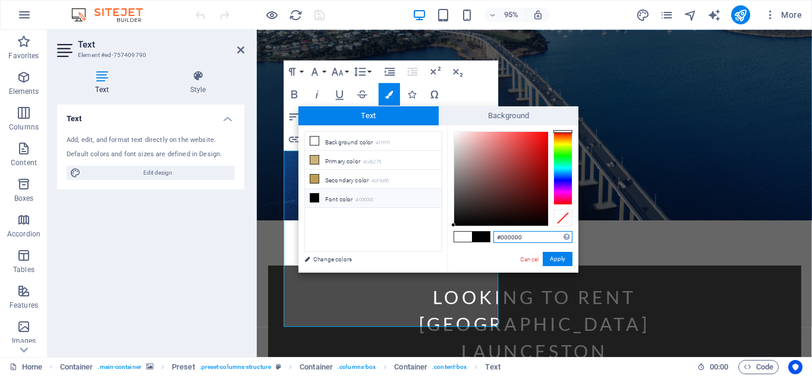
click at [533, 237] on input "#000000" at bounding box center [532, 237] width 79 height 12
type input "#"
paste input "#000000"
click at [356, 142] on li "Background color #ffffff" at bounding box center [373, 141] width 137 height 19
type input "#ffffff"
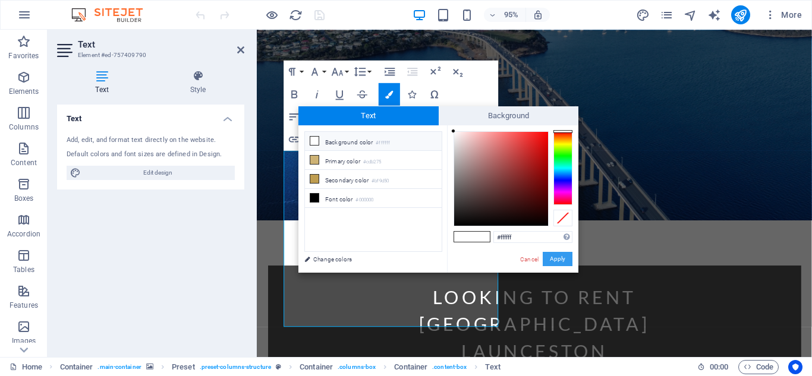
click at [554, 256] on button "Apply" at bounding box center [558, 259] width 30 height 14
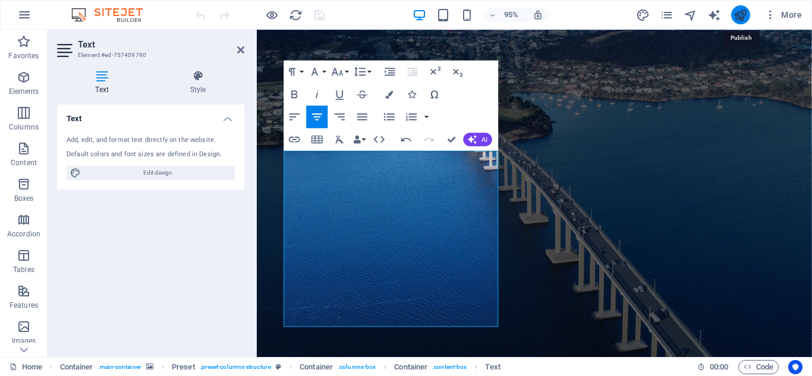
click at [741, 11] on icon "publish" at bounding box center [741, 15] width 14 height 14
